Goal: Information Seeking & Learning: Find specific page/section

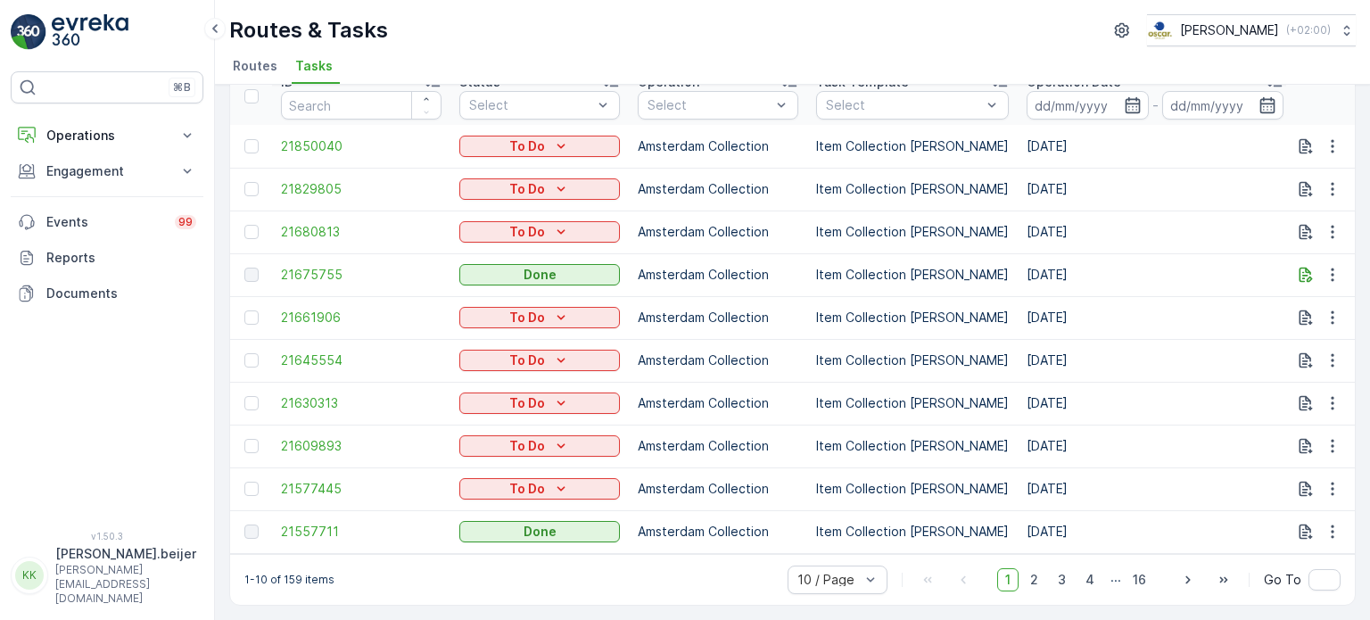
scroll to position [92, 0]
click at [303, 523] on span "21557711" at bounding box center [361, 532] width 161 height 18
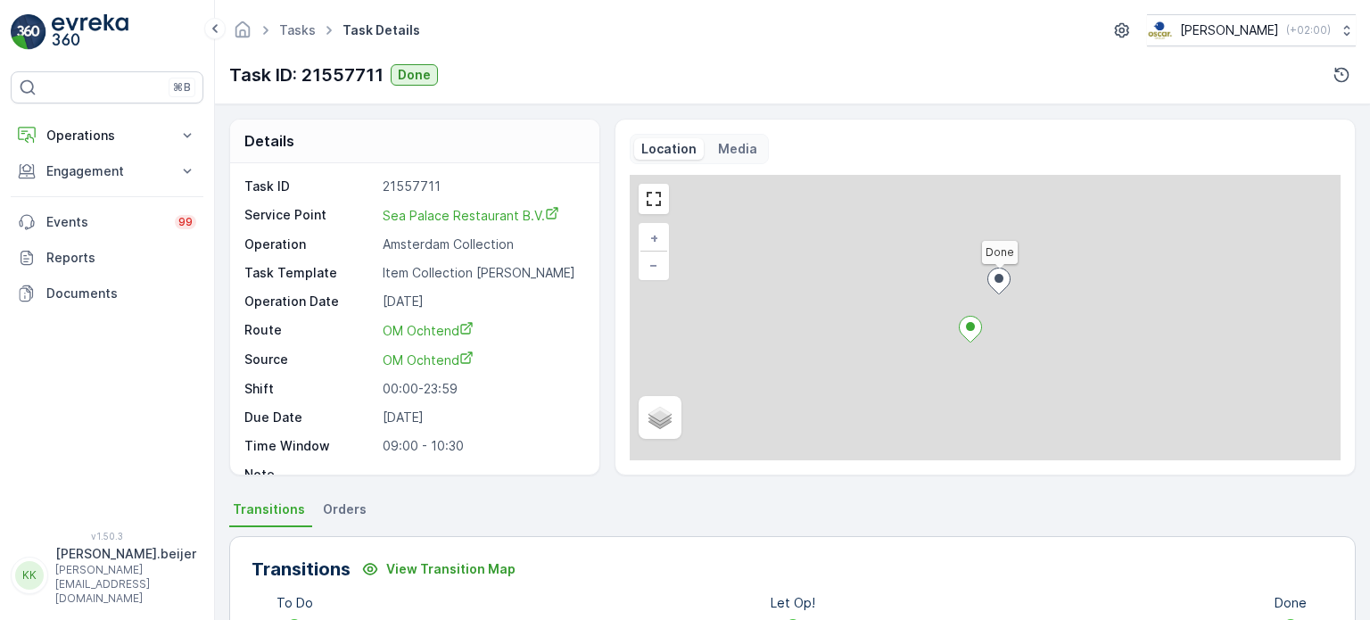
click at [585, 444] on div "Task ID 21557711 Service [GEOGRAPHIC_DATA] Restaurant B.V. Operation Amsterdam …" at bounding box center [414, 318] width 369 height 311
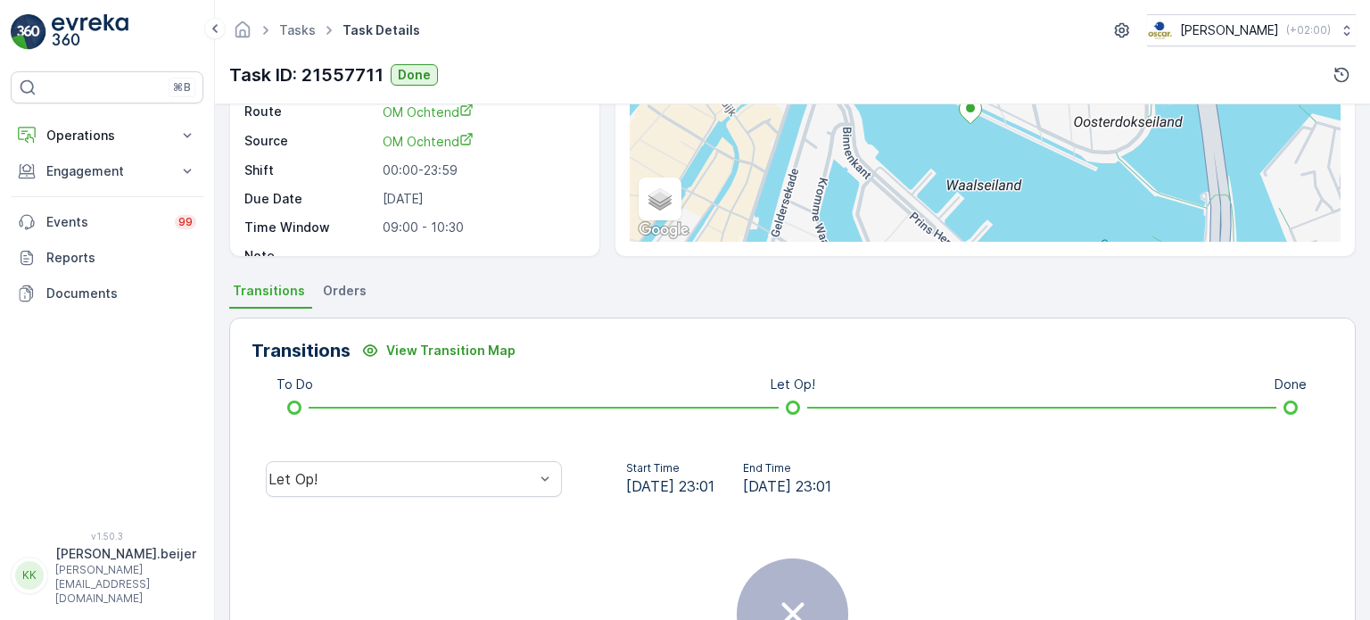
scroll to position [186, 0]
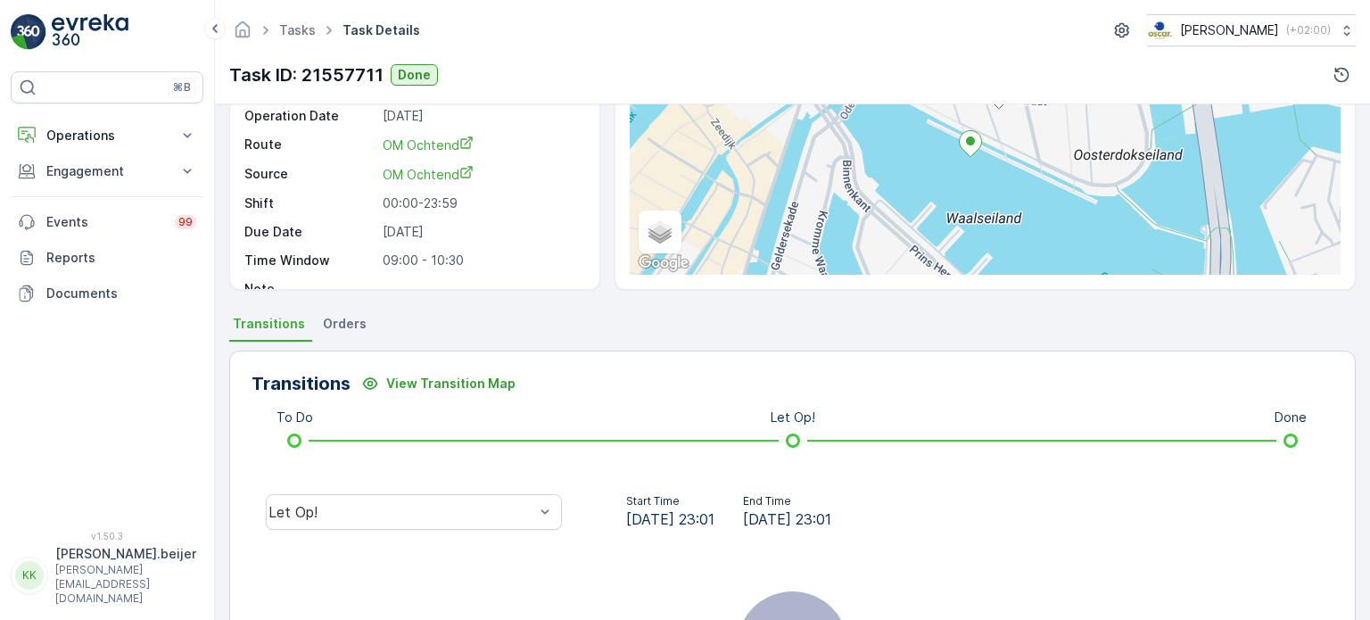
click at [348, 324] on span "Orders" at bounding box center [345, 324] width 44 height 18
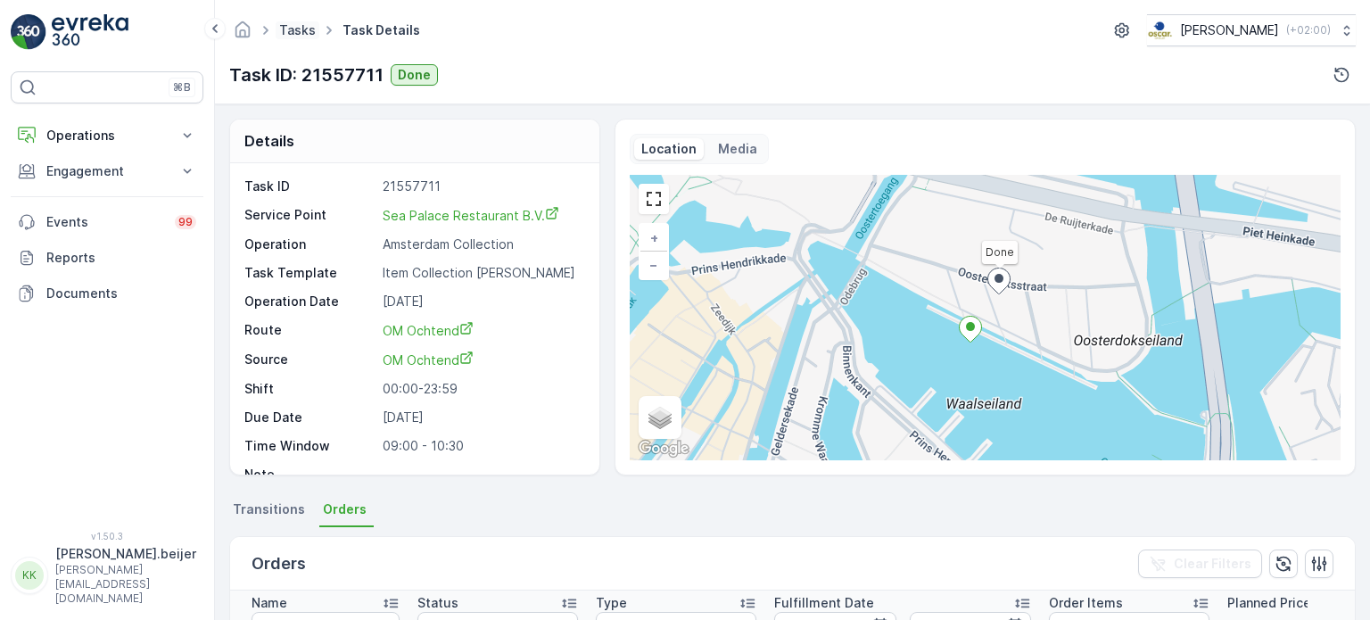
click at [300, 30] on link "Tasks" at bounding box center [297, 29] width 37 height 15
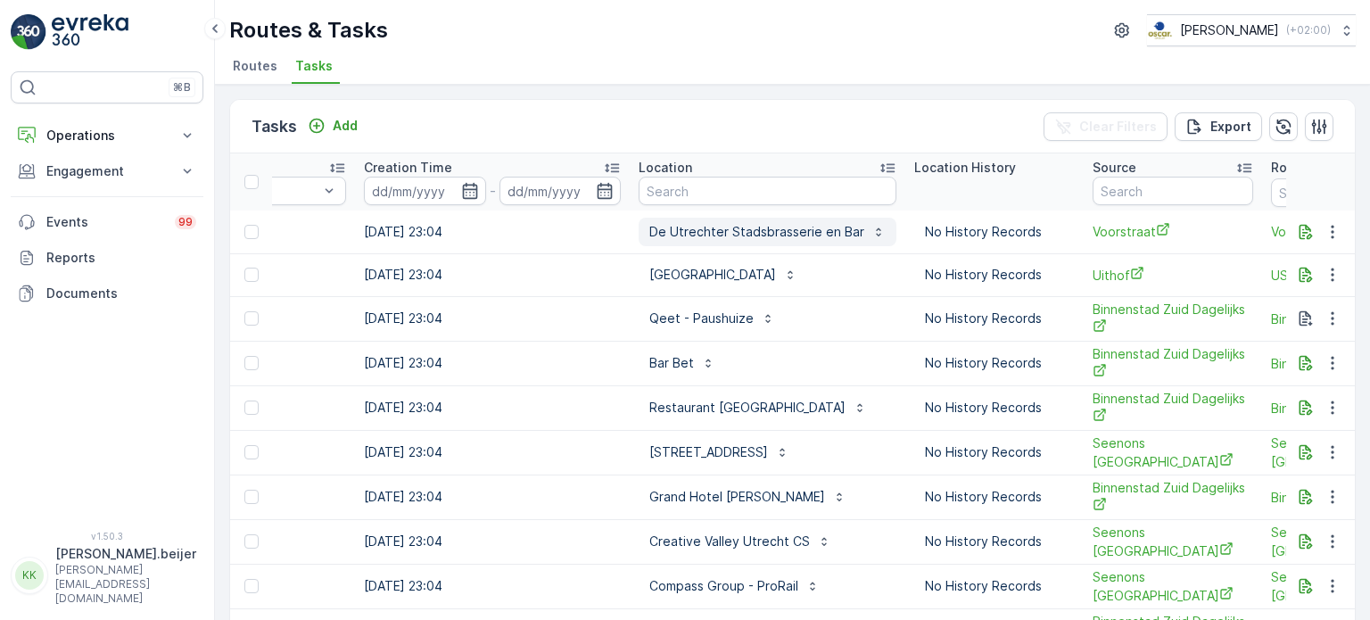
scroll to position [0, 1383]
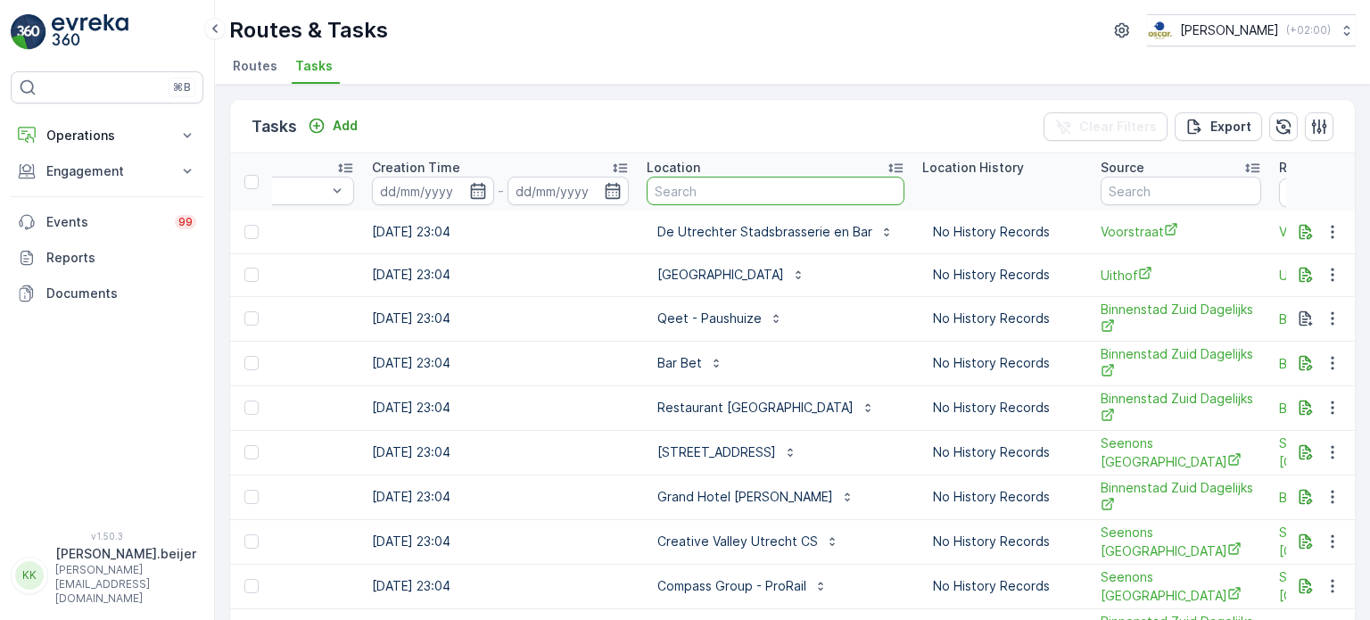
click at [708, 194] on input "text" at bounding box center [776, 191] width 258 height 29
type input "rechtbank"
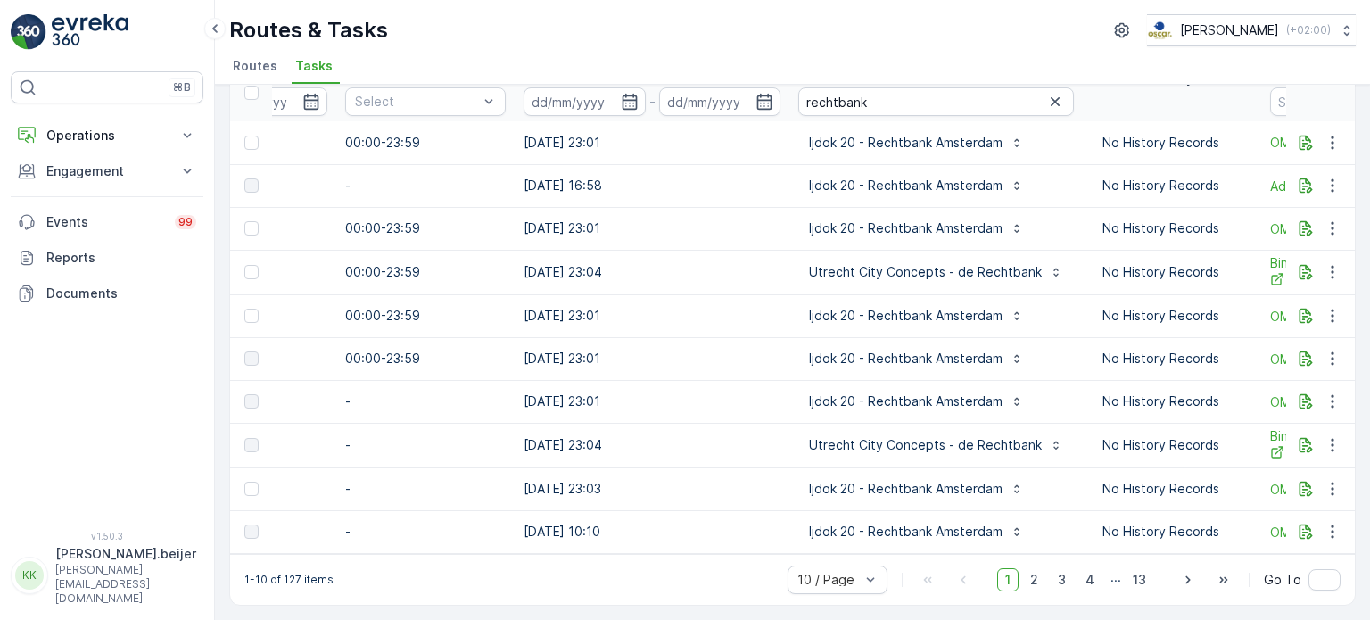
scroll to position [0, 1234]
click at [1035, 580] on span "2" at bounding box center [1034, 579] width 24 height 23
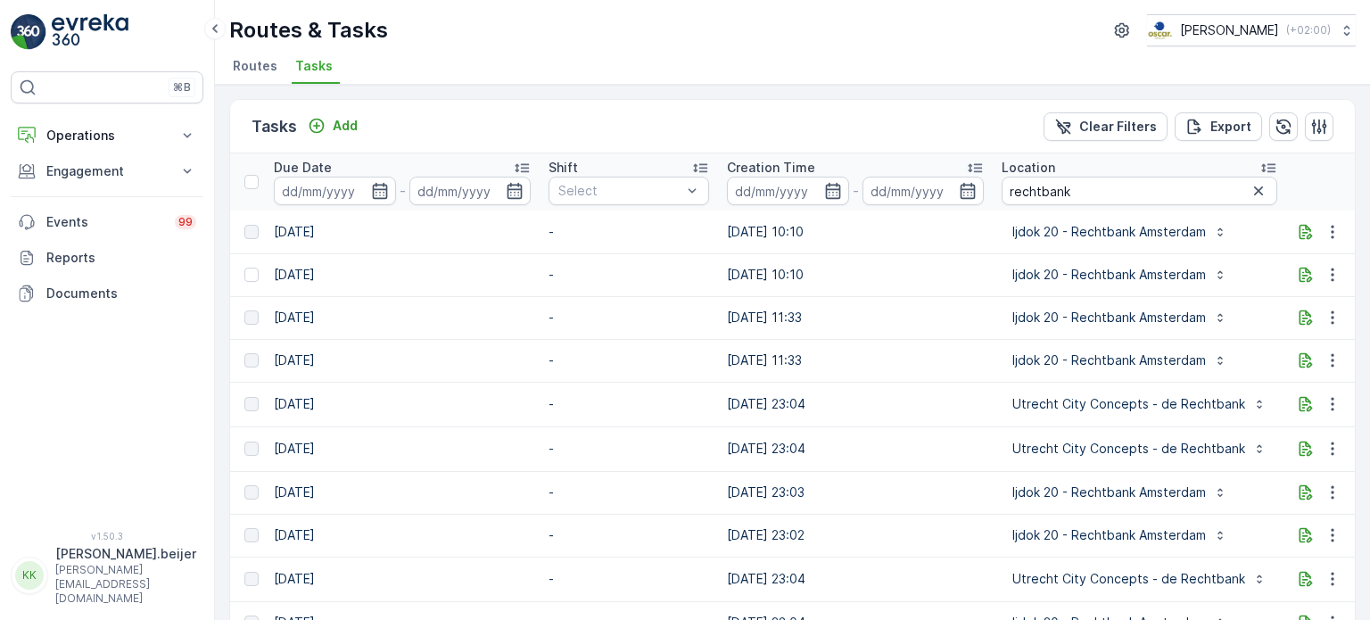
scroll to position [0, 1033]
click at [1245, 192] on icon "button" at bounding box center [1254, 191] width 18 height 18
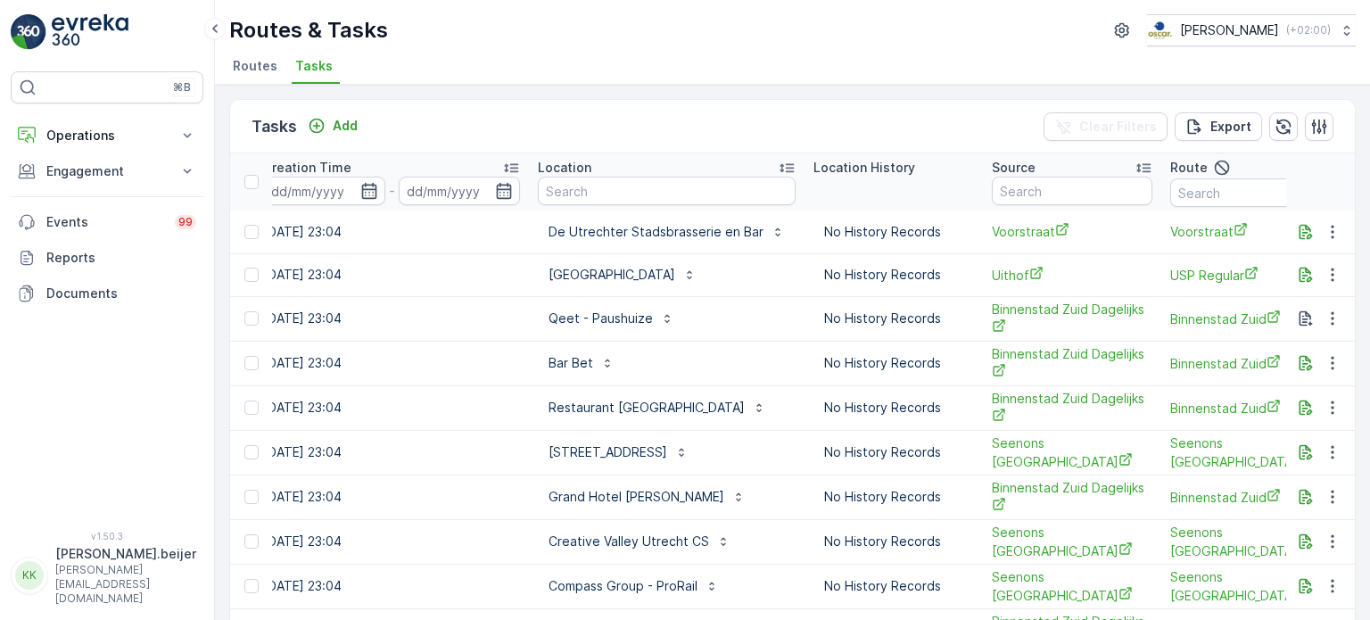
scroll to position [0, 1722]
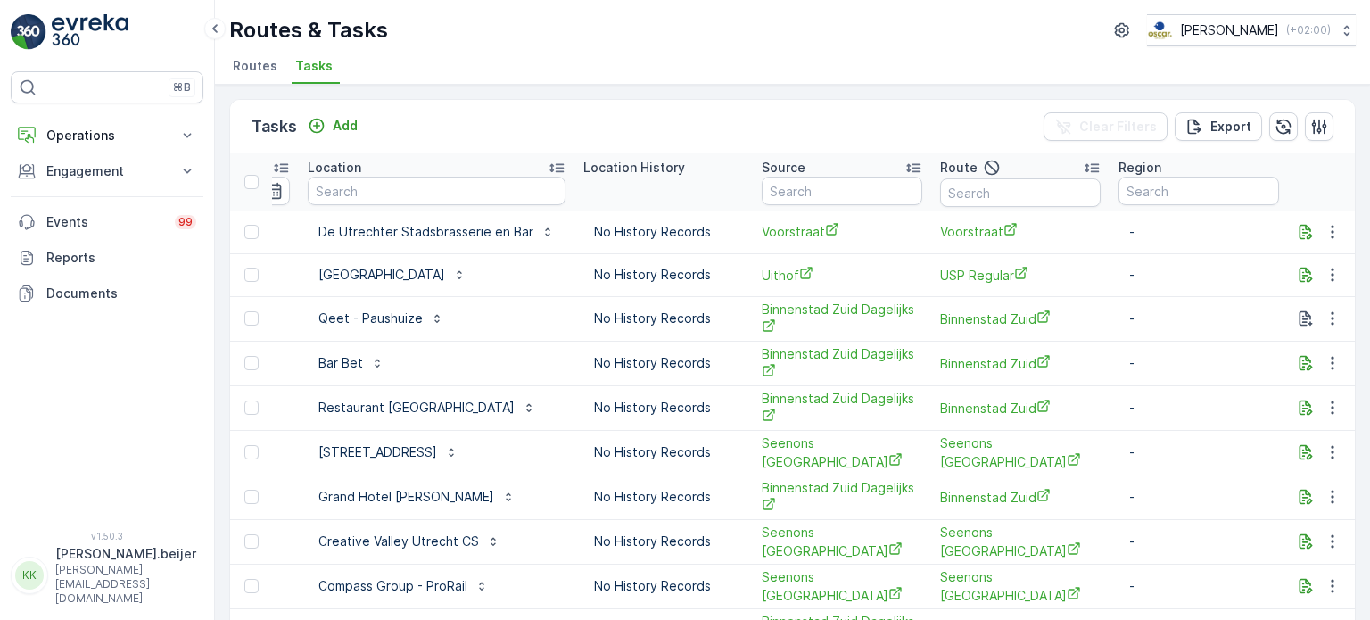
click at [735, 376] on td "No History Records" at bounding box center [664, 363] width 178 height 45
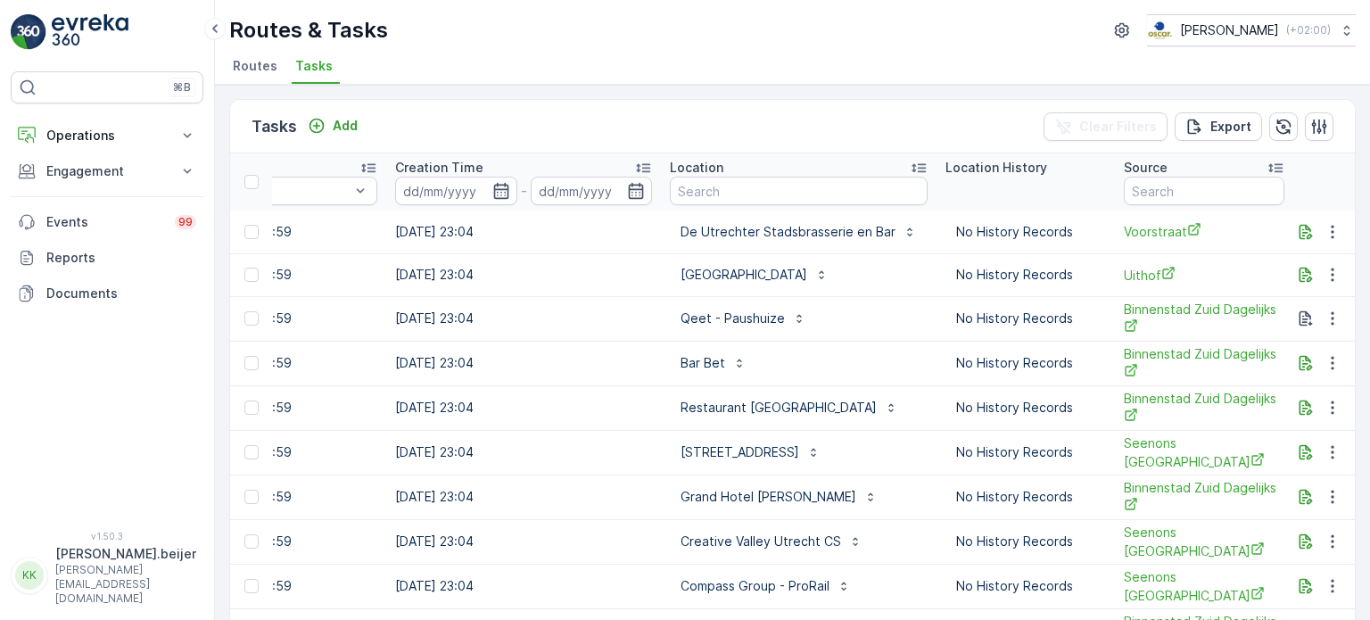
scroll to position [0, 1396]
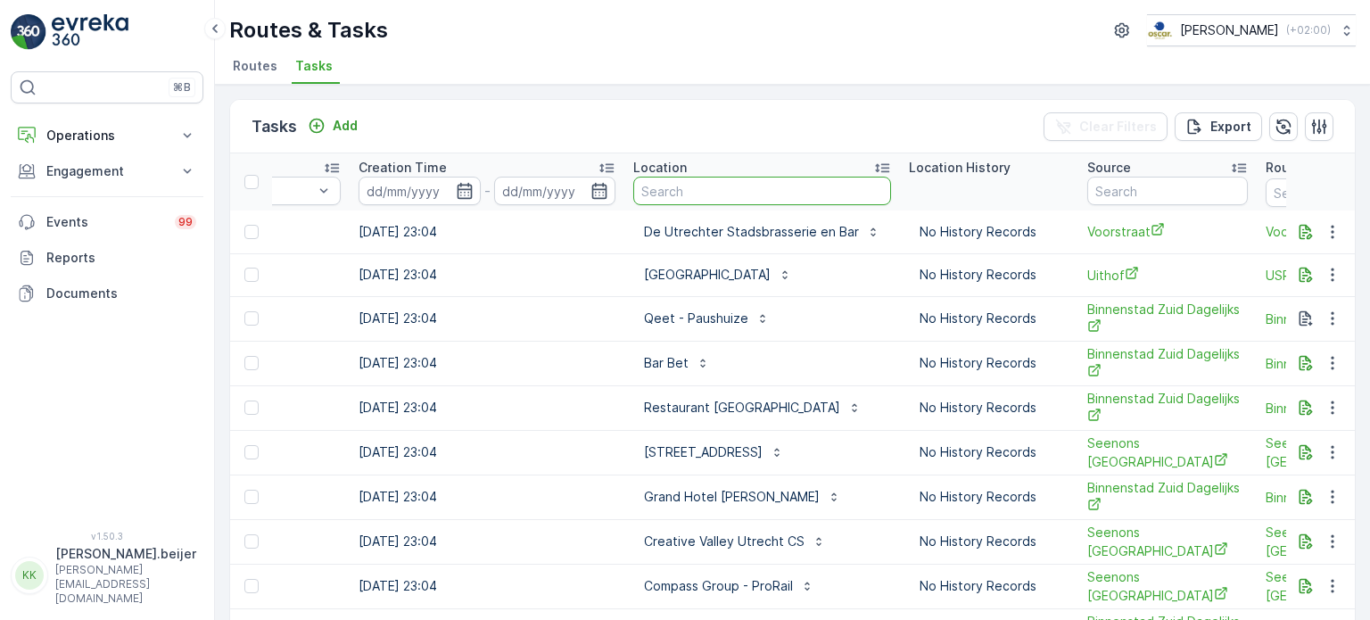
click at [653, 186] on input "text" at bounding box center [762, 191] width 258 height 29
type input "po"
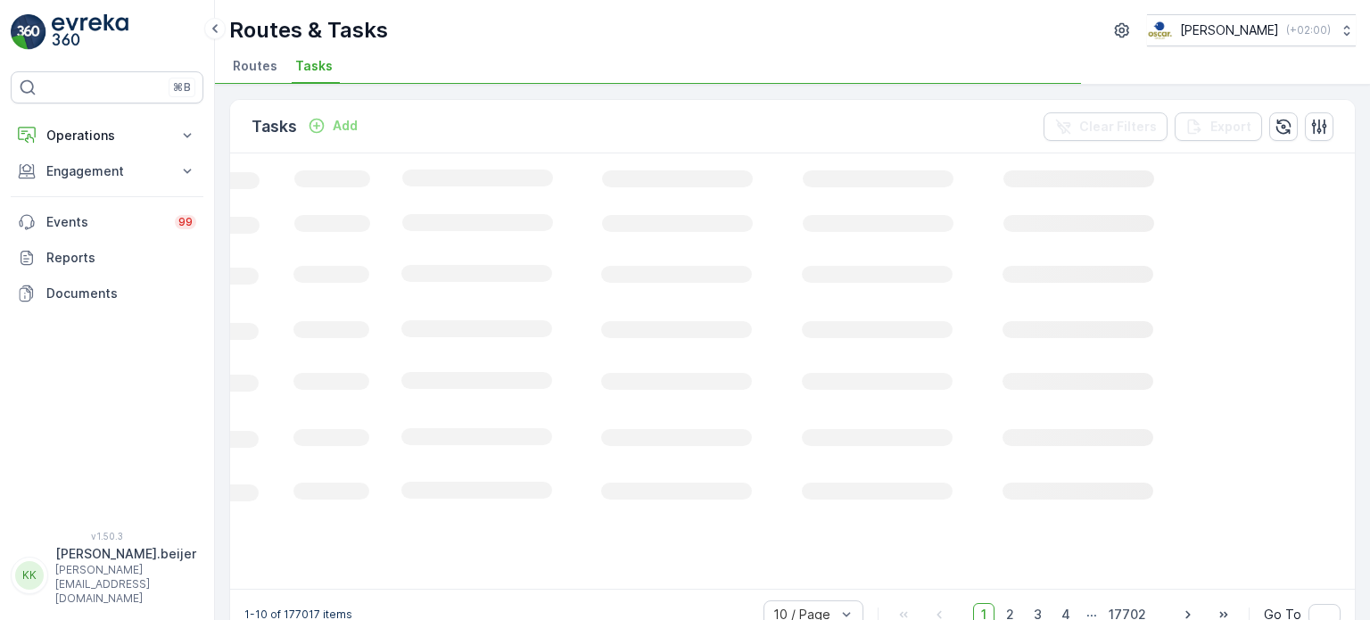
scroll to position [0, 591]
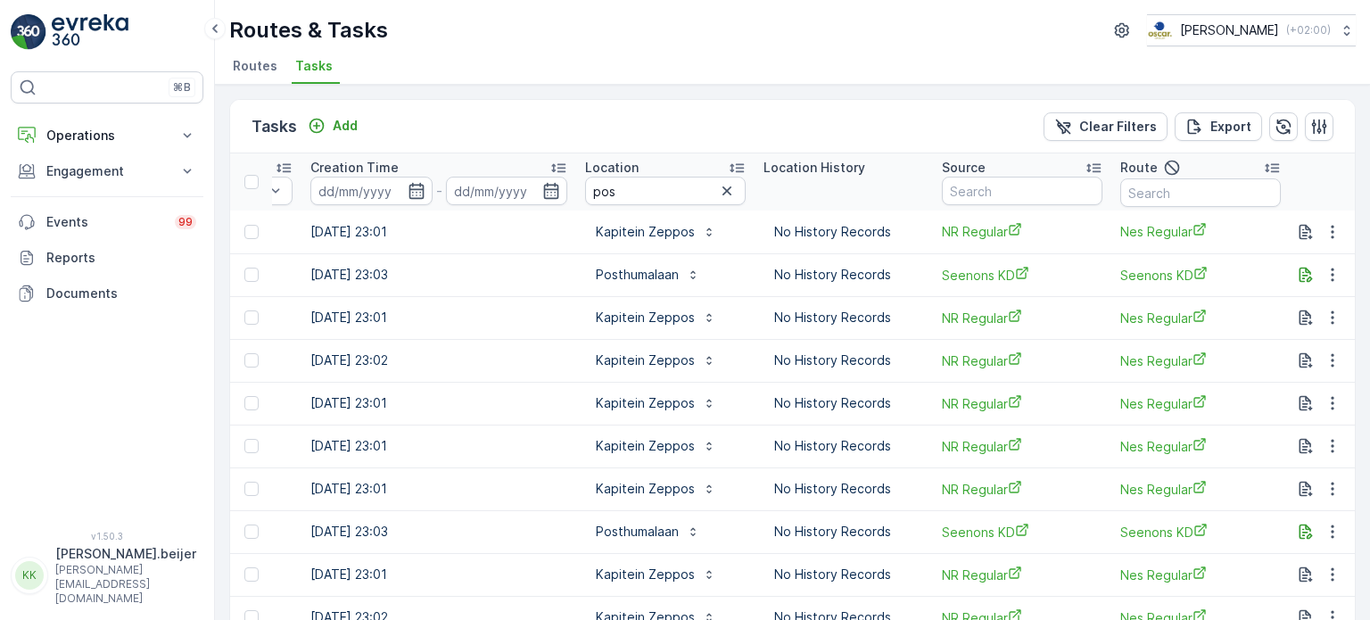
scroll to position [0, 1445]
click at [625, 195] on input "pos" at bounding box center [664, 191] width 161 height 29
type input "posthuma"
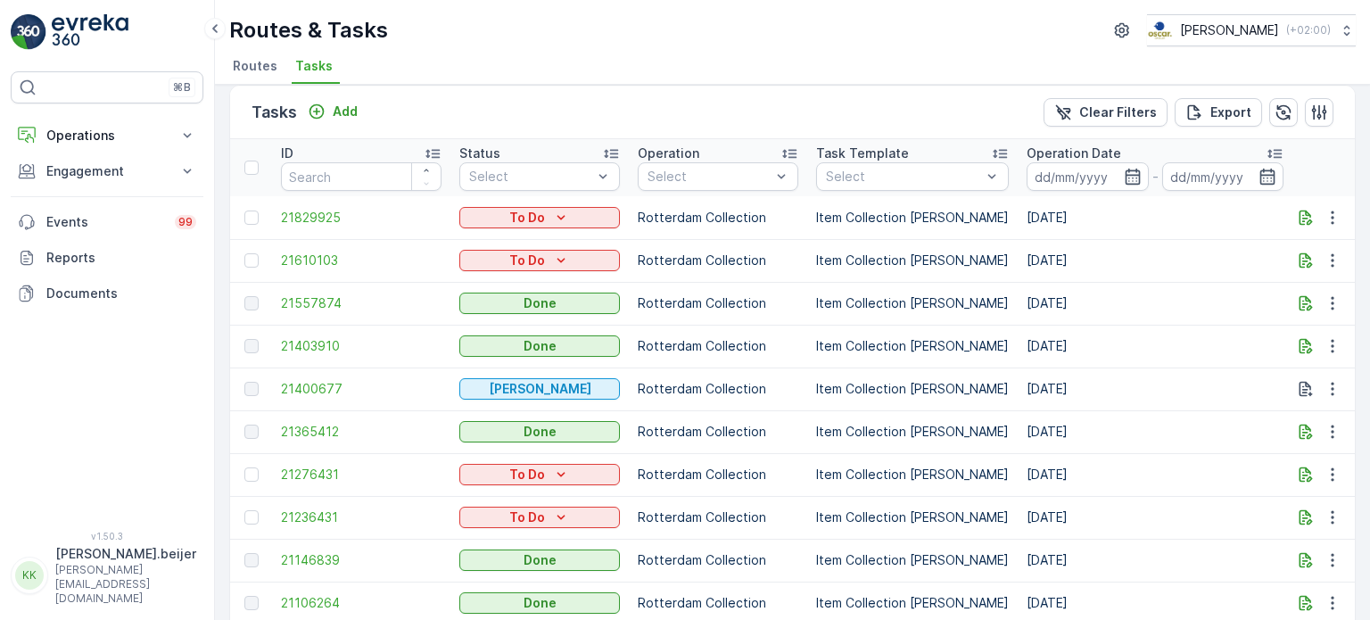
scroll to position [92, 0]
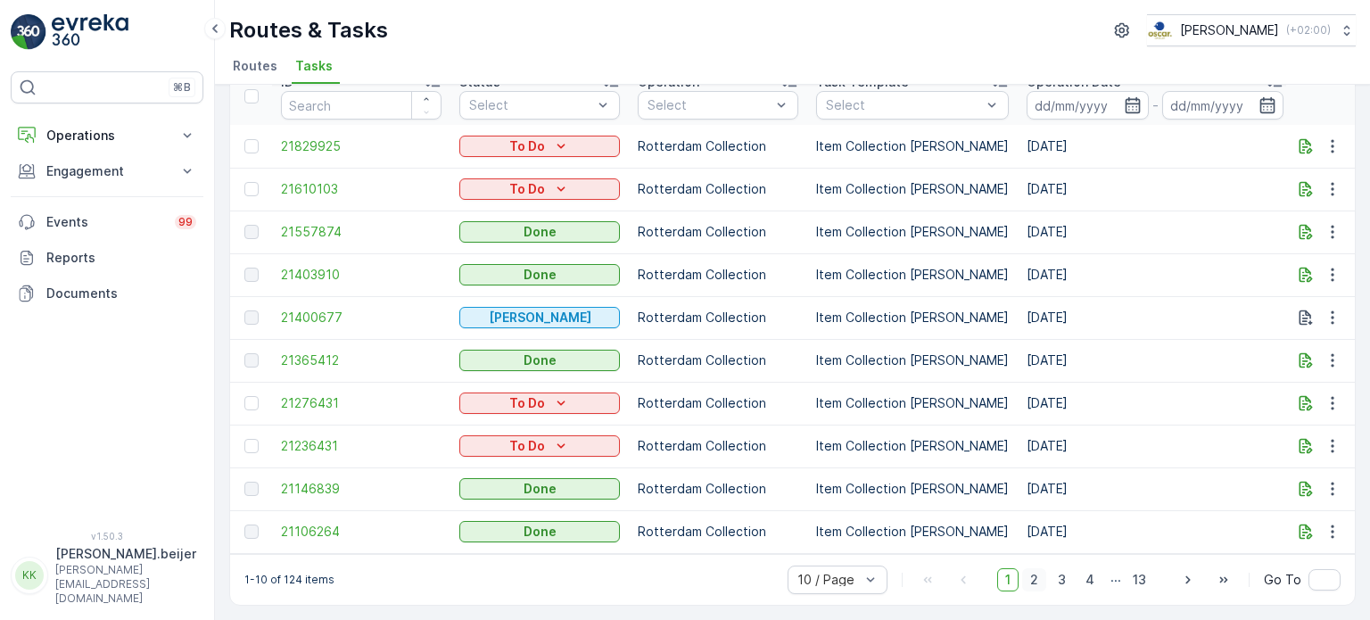
click at [1033, 574] on span "2" at bounding box center [1034, 579] width 24 height 23
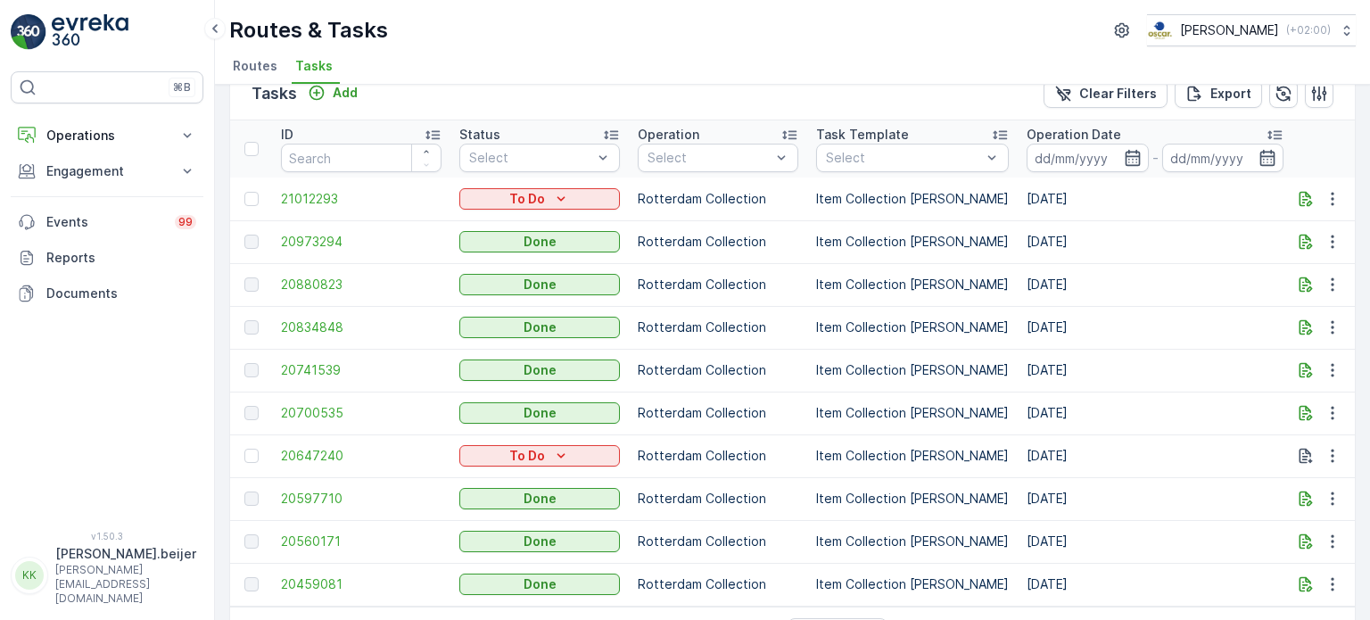
scroll to position [92, 0]
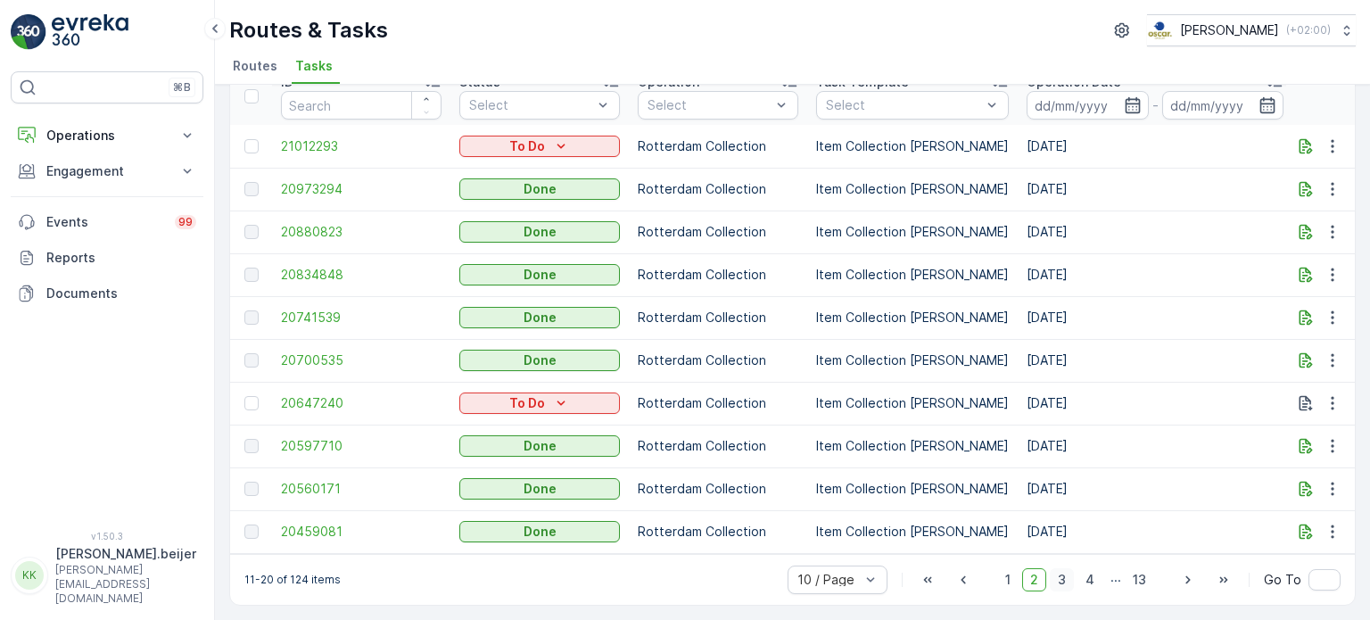
click at [1054, 584] on span "3" at bounding box center [1062, 579] width 24 height 23
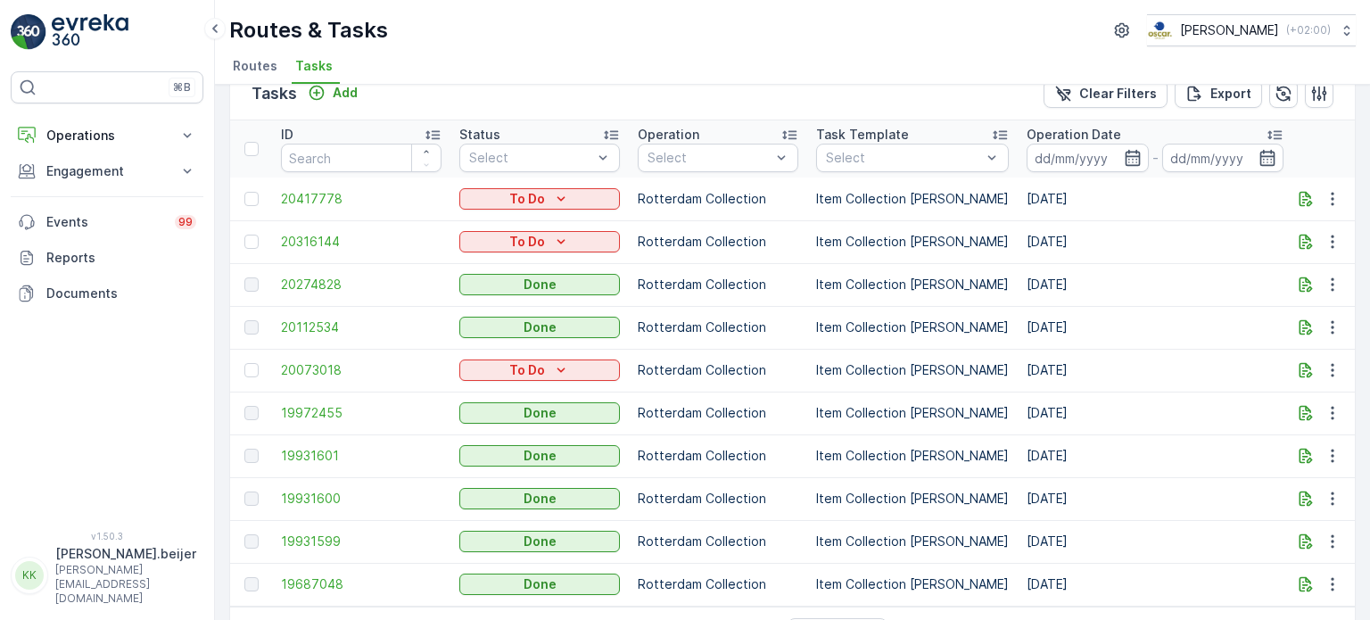
scroll to position [92, 0]
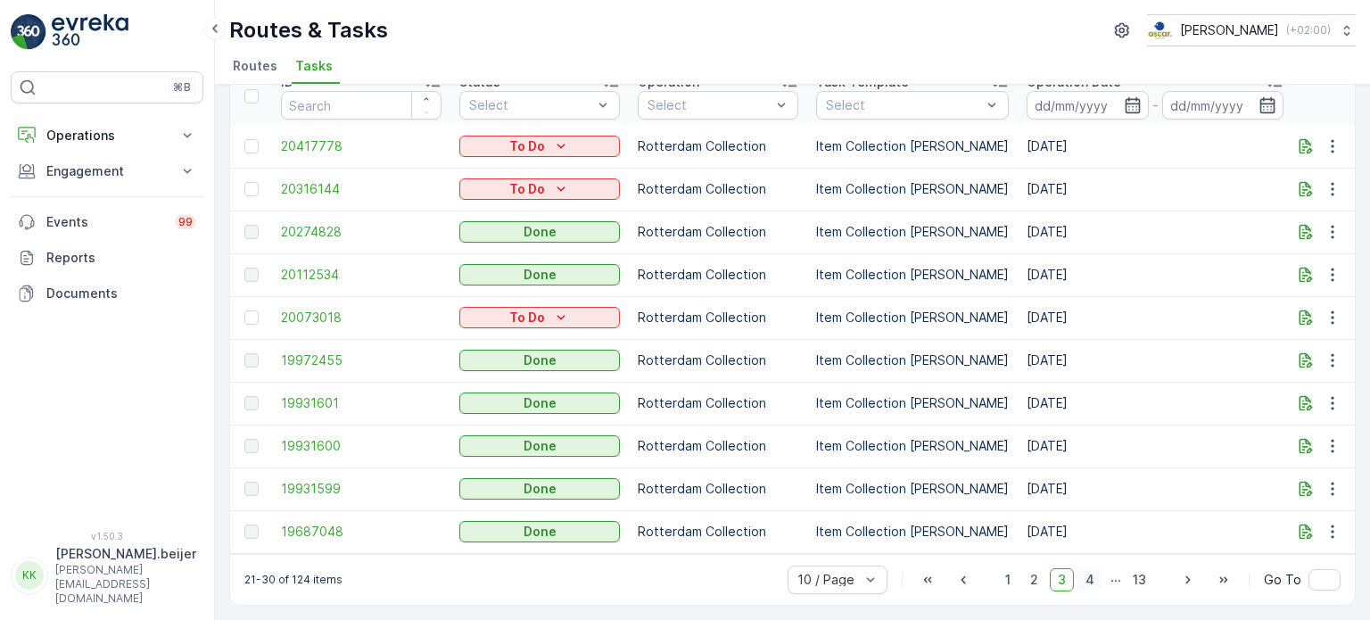
click at [1088, 577] on span "4" at bounding box center [1090, 579] width 25 height 23
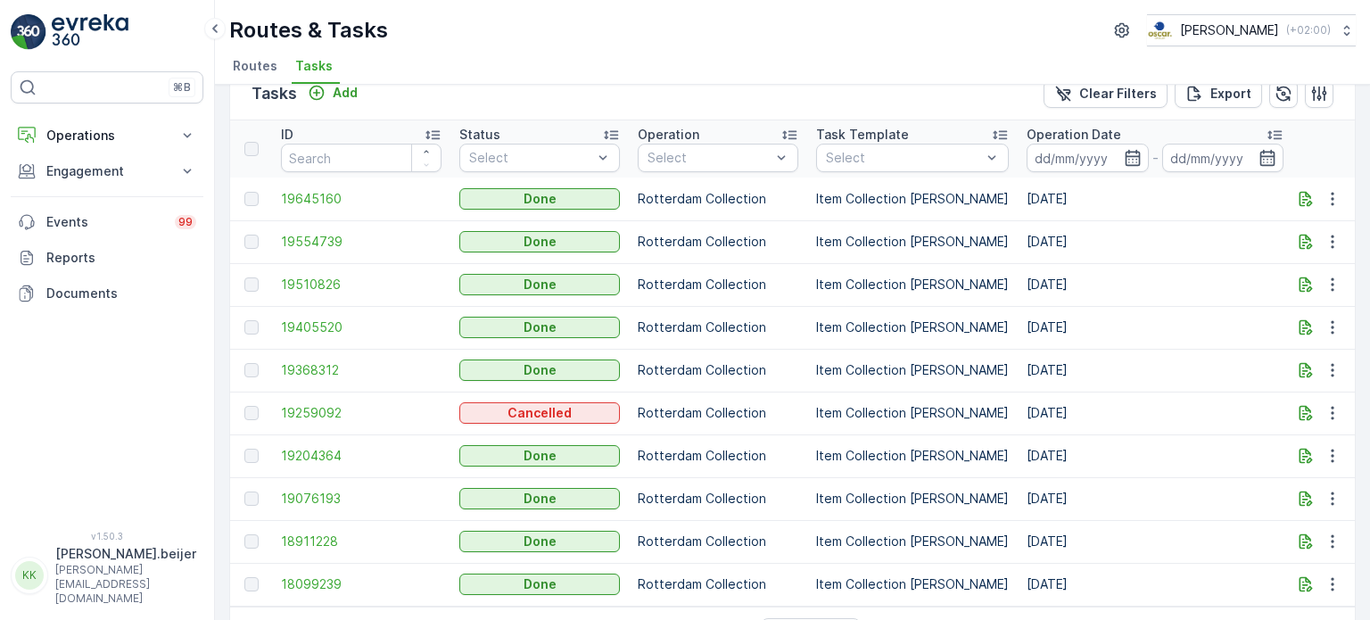
scroll to position [92, 0]
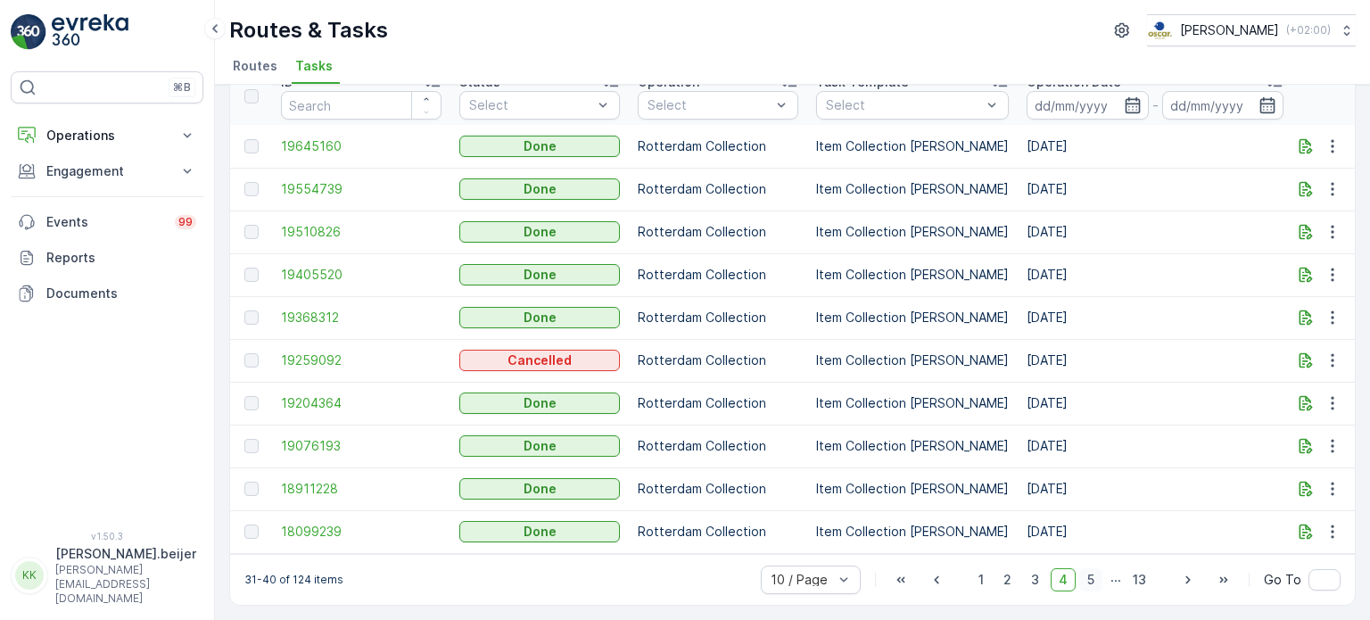
click at [1091, 583] on span "5" at bounding box center [1091, 579] width 23 height 23
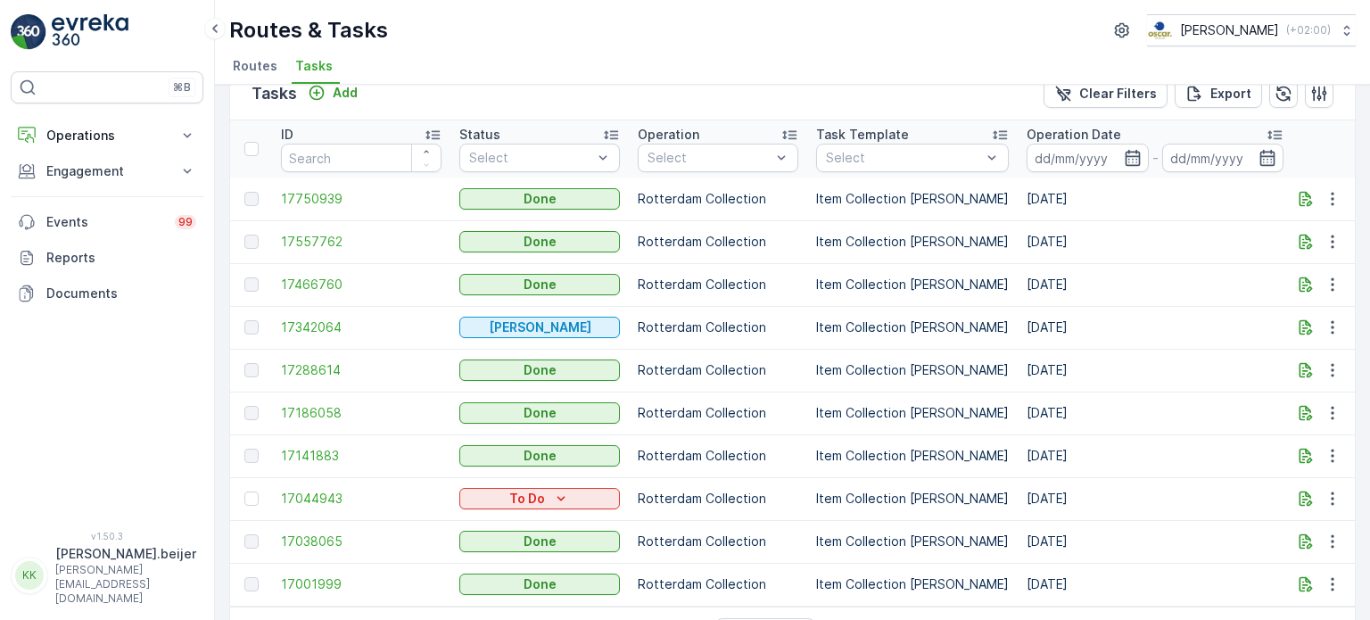
scroll to position [92, 0]
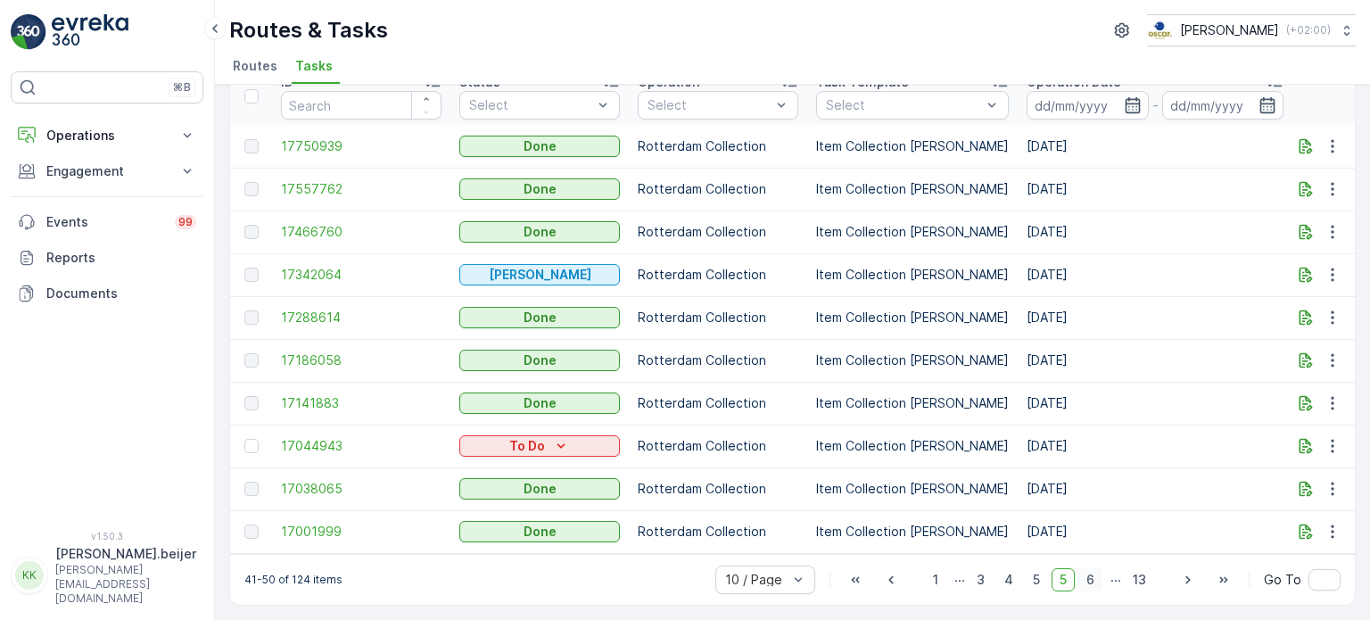
click at [1085, 586] on span "6" at bounding box center [1091, 579] width 24 height 23
